Goal: Contribute content: Add original content to the website for others to see

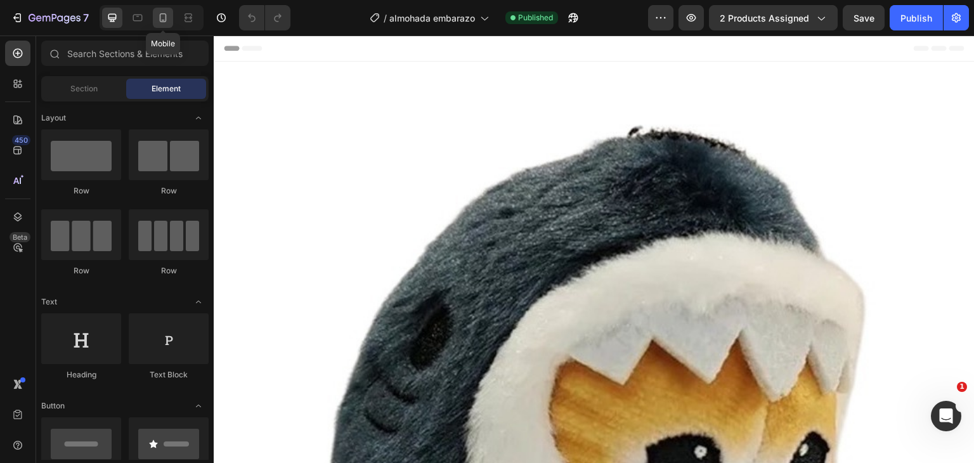
click at [167, 18] on icon at bounding box center [163, 17] width 13 height 13
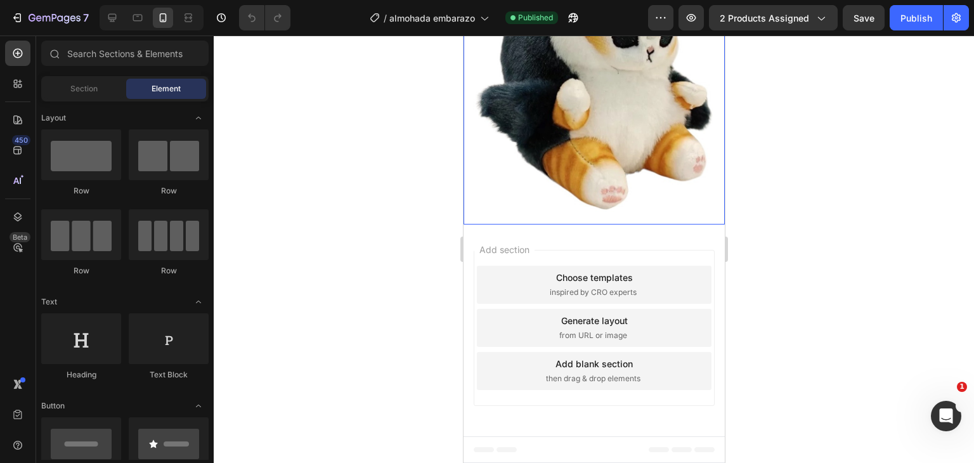
scroll to position [698, 0]
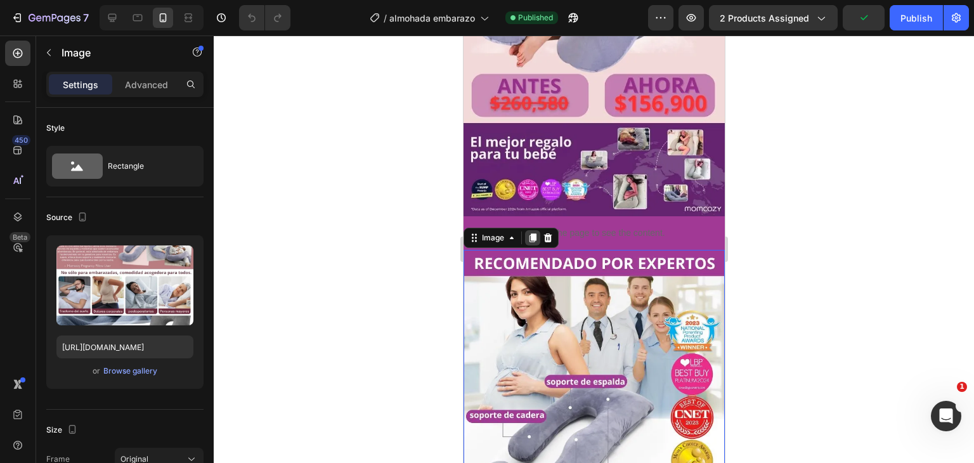
click at [526, 230] on div at bounding box center [531, 237] width 15 height 15
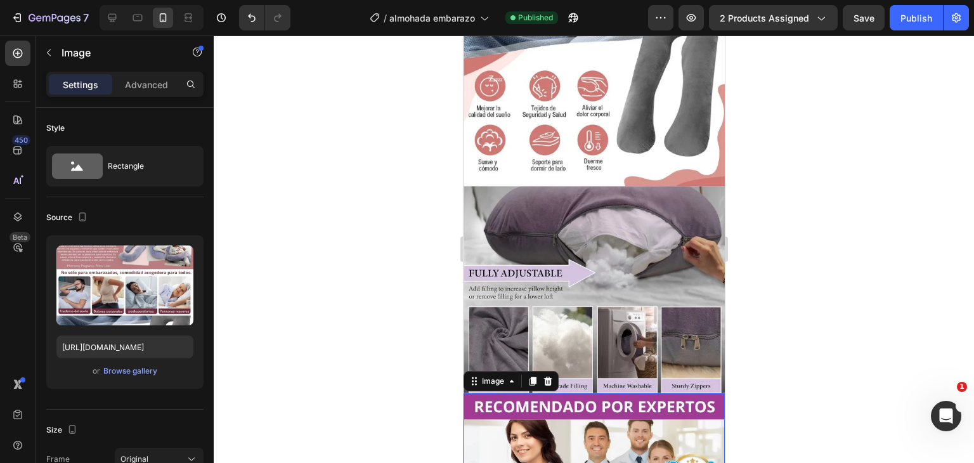
scroll to position [1403, 0]
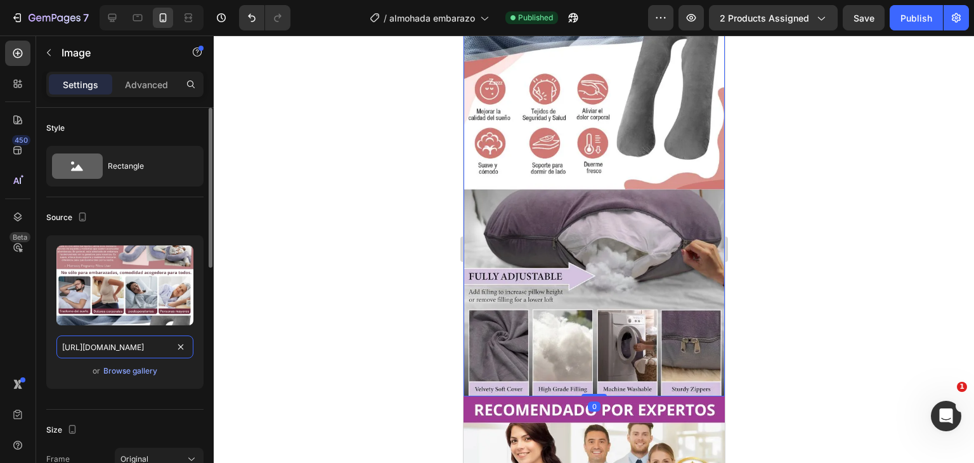
click at [149, 340] on input "[URL][DOMAIN_NAME]" at bounding box center [124, 346] width 137 height 23
paste input "0yjVrNww/Duerme"
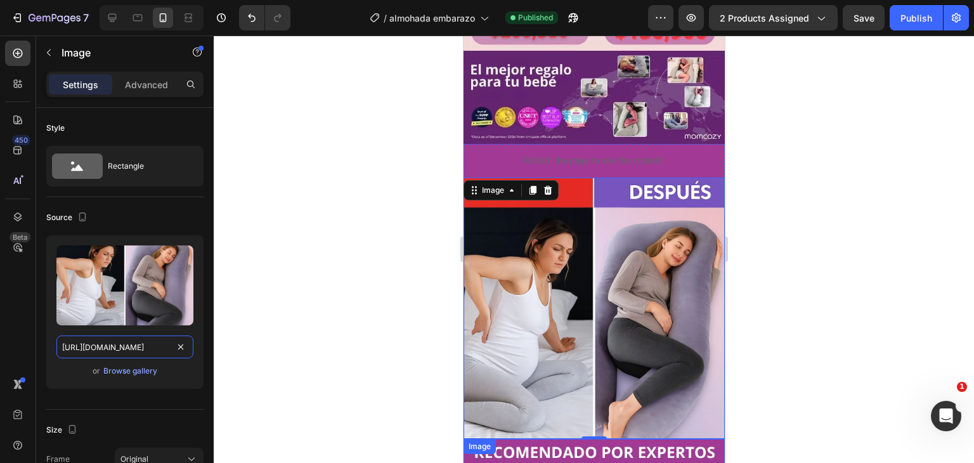
scroll to position [769, 0]
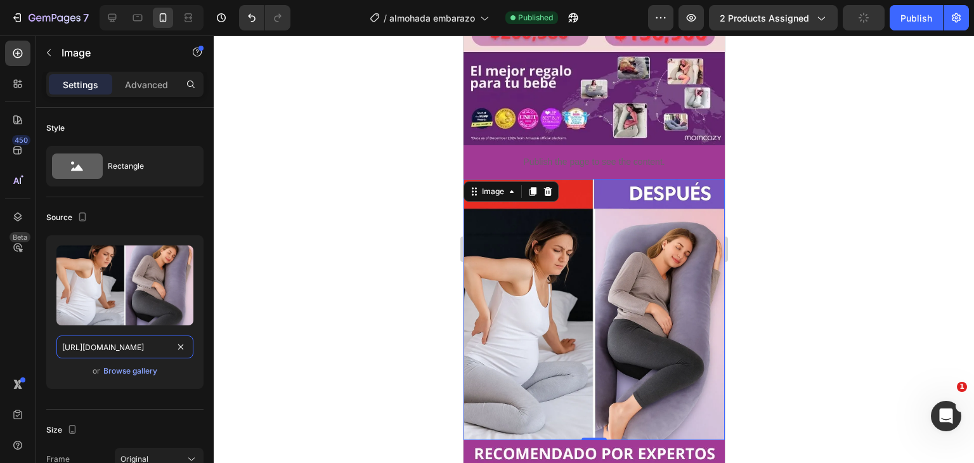
type input "[URL][DOMAIN_NAME]"
click at [342, 281] on div at bounding box center [594, 249] width 760 height 427
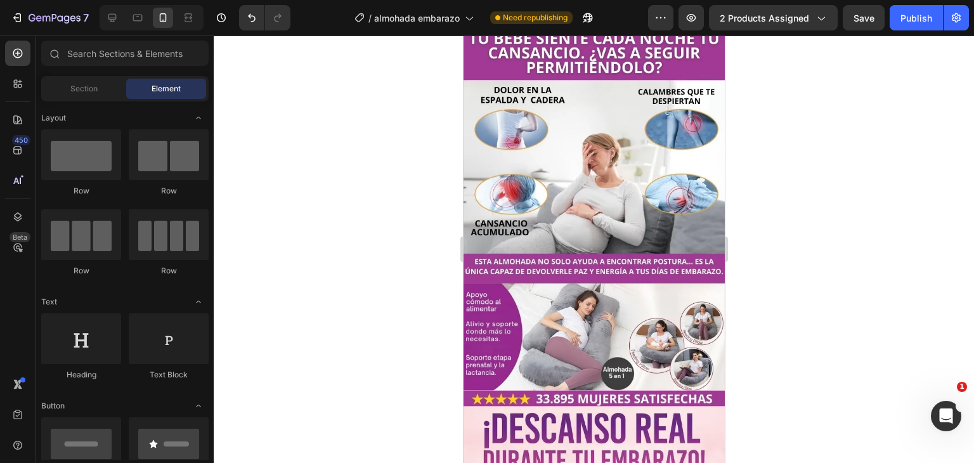
scroll to position [0, 0]
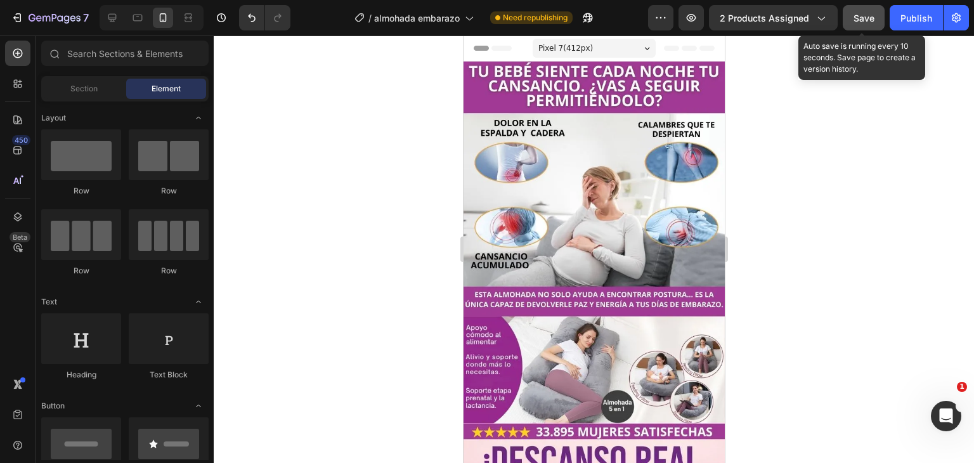
click at [864, 23] on div "Save" at bounding box center [864, 17] width 21 height 13
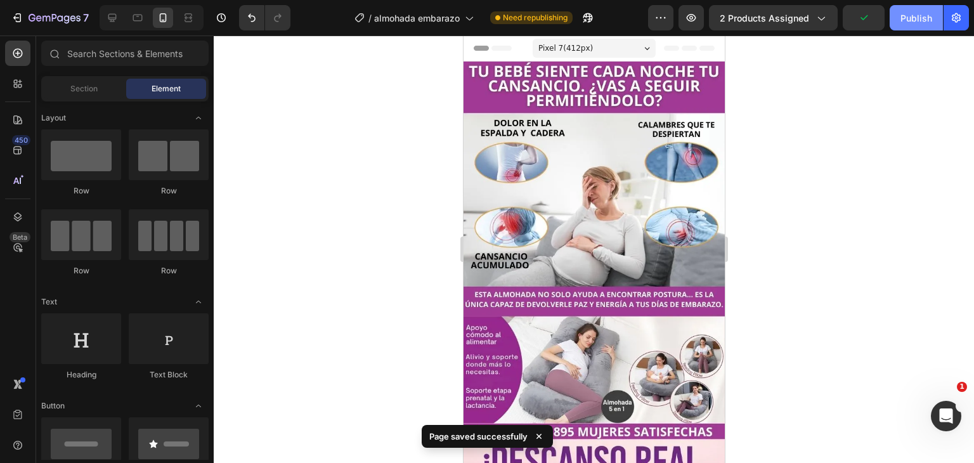
click at [914, 18] on div "Publish" at bounding box center [916, 17] width 32 height 13
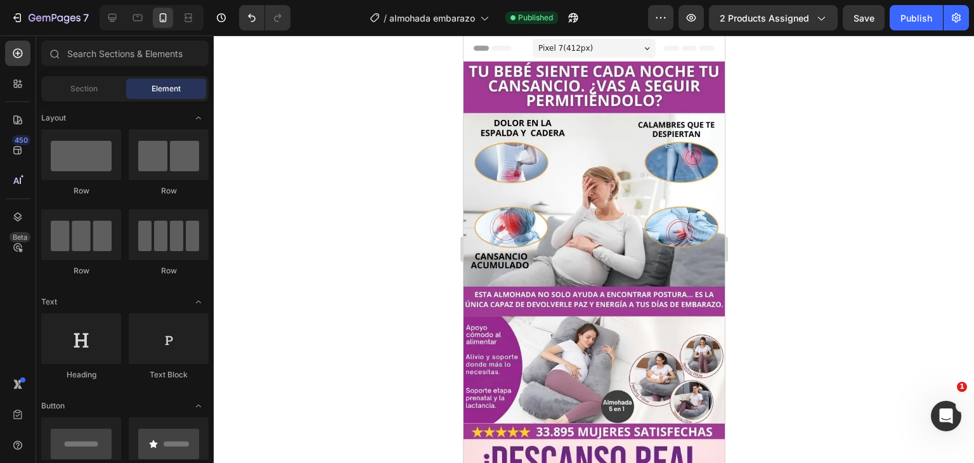
click at [767, 167] on div at bounding box center [594, 249] width 760 height 427
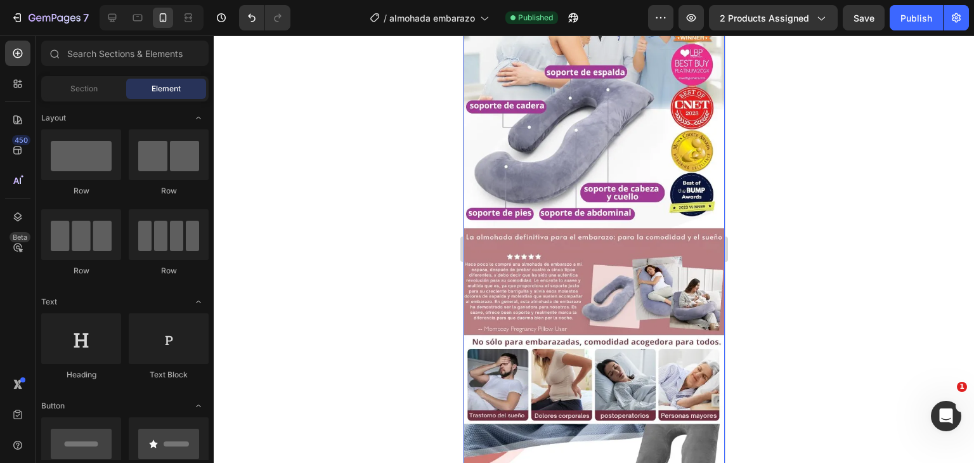
scroll to position [1459, 0]
